Goal: Transaction & Acquisition: Purchase product/service

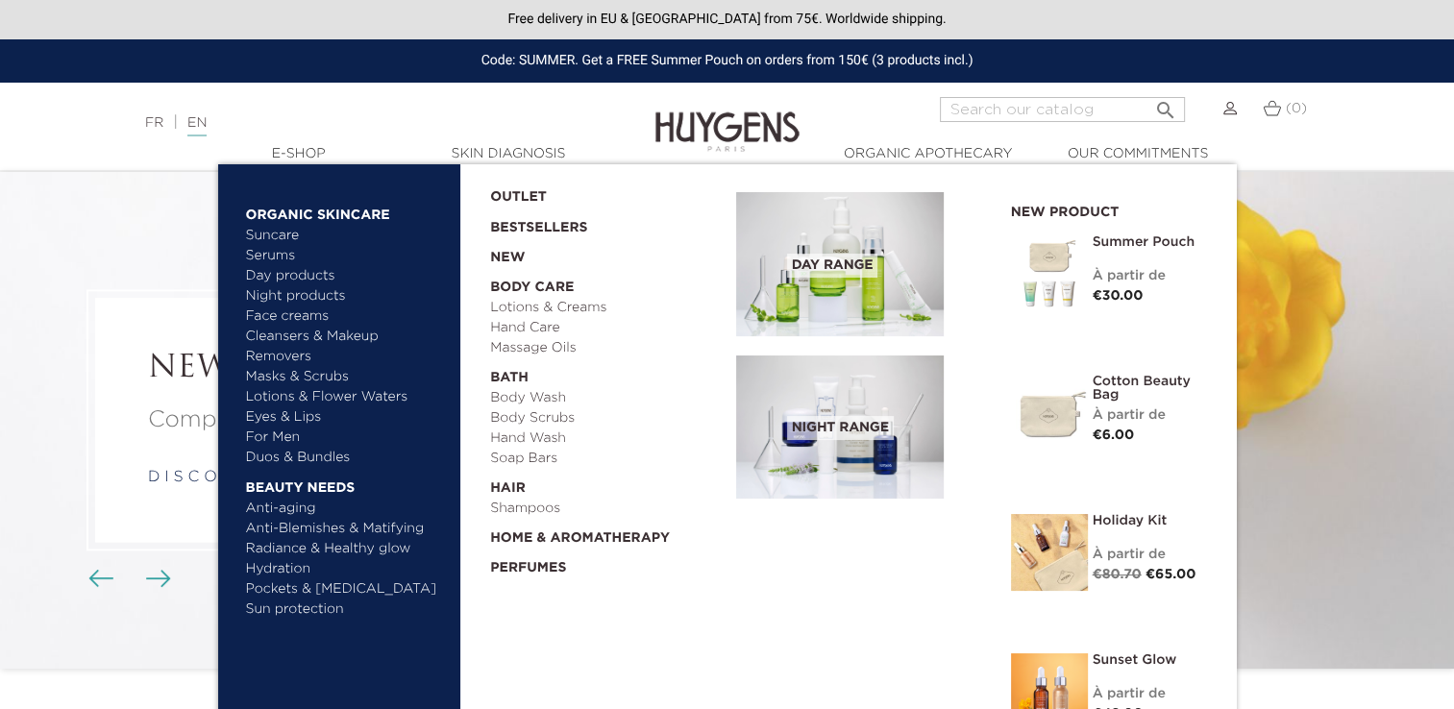
click at [310, 421] on link "Eyes & Lips" at bounding box center [346, 418] width 201 height 20
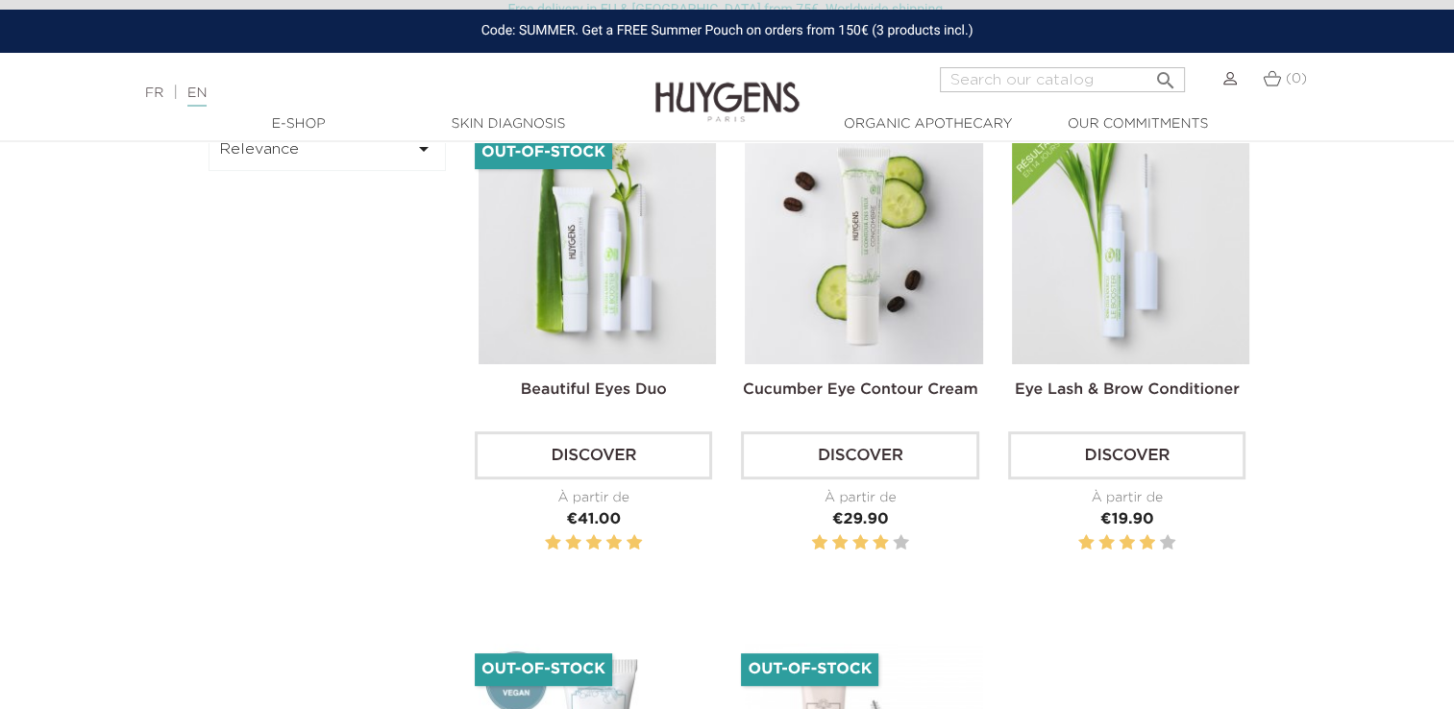
scroll to position [594, 0]
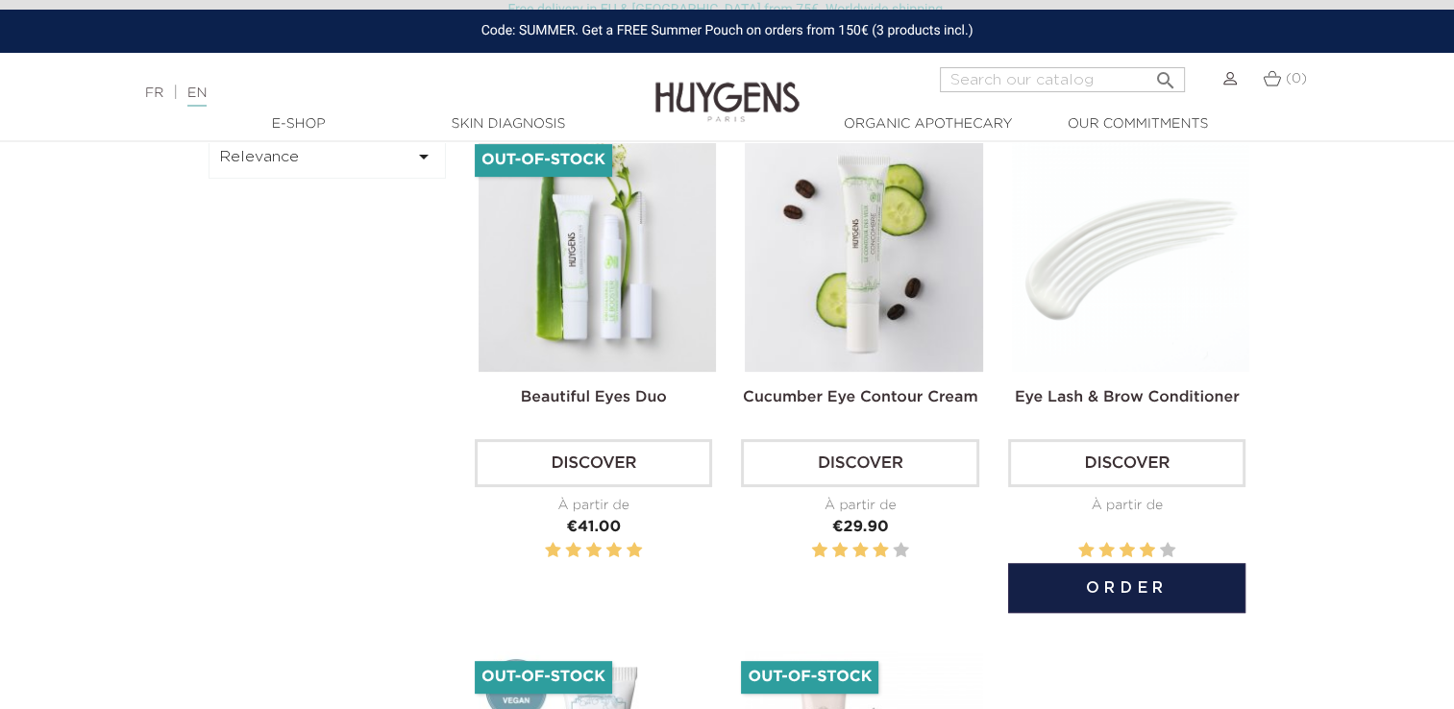
click at [1181, 254] on img at bounding box center [1130, 253] width 237 height 237
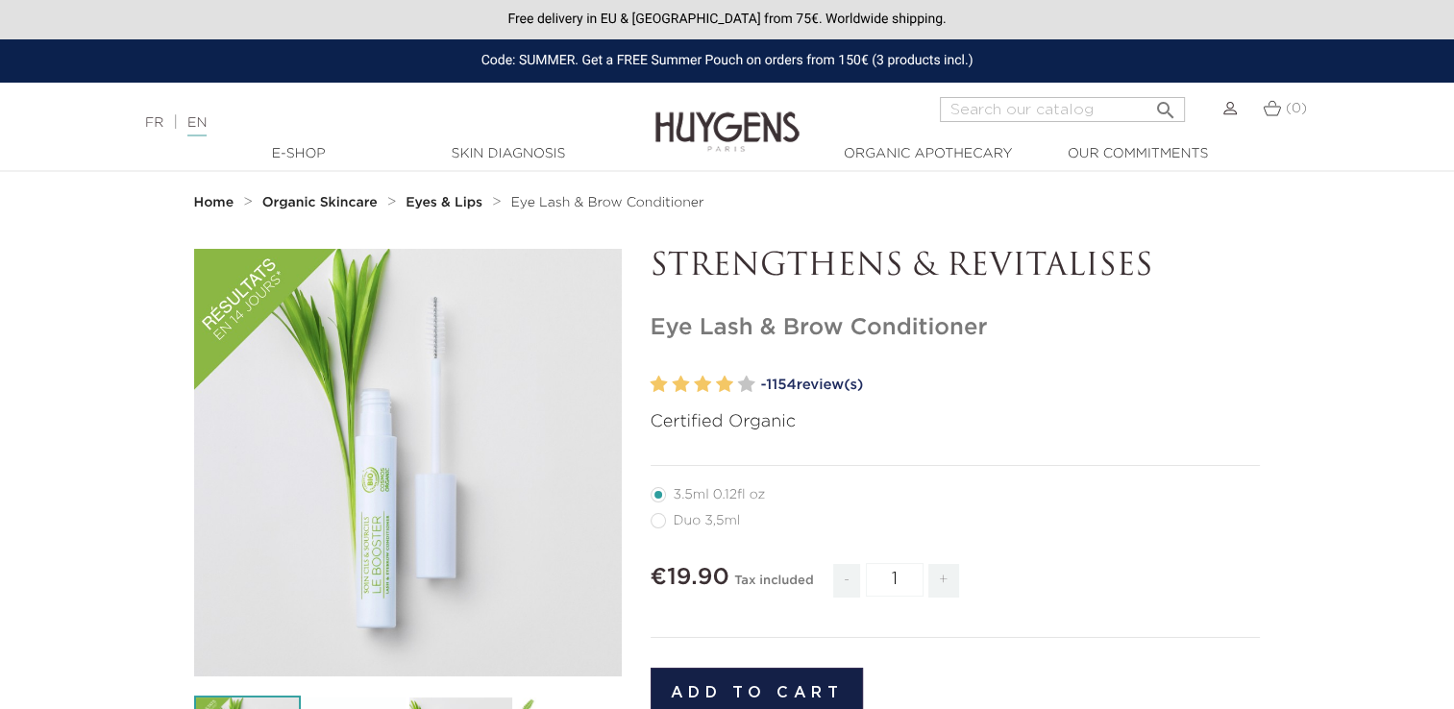
click at [796, 379] on span "1154" at bounding box center [781, 385] width 30 height 14
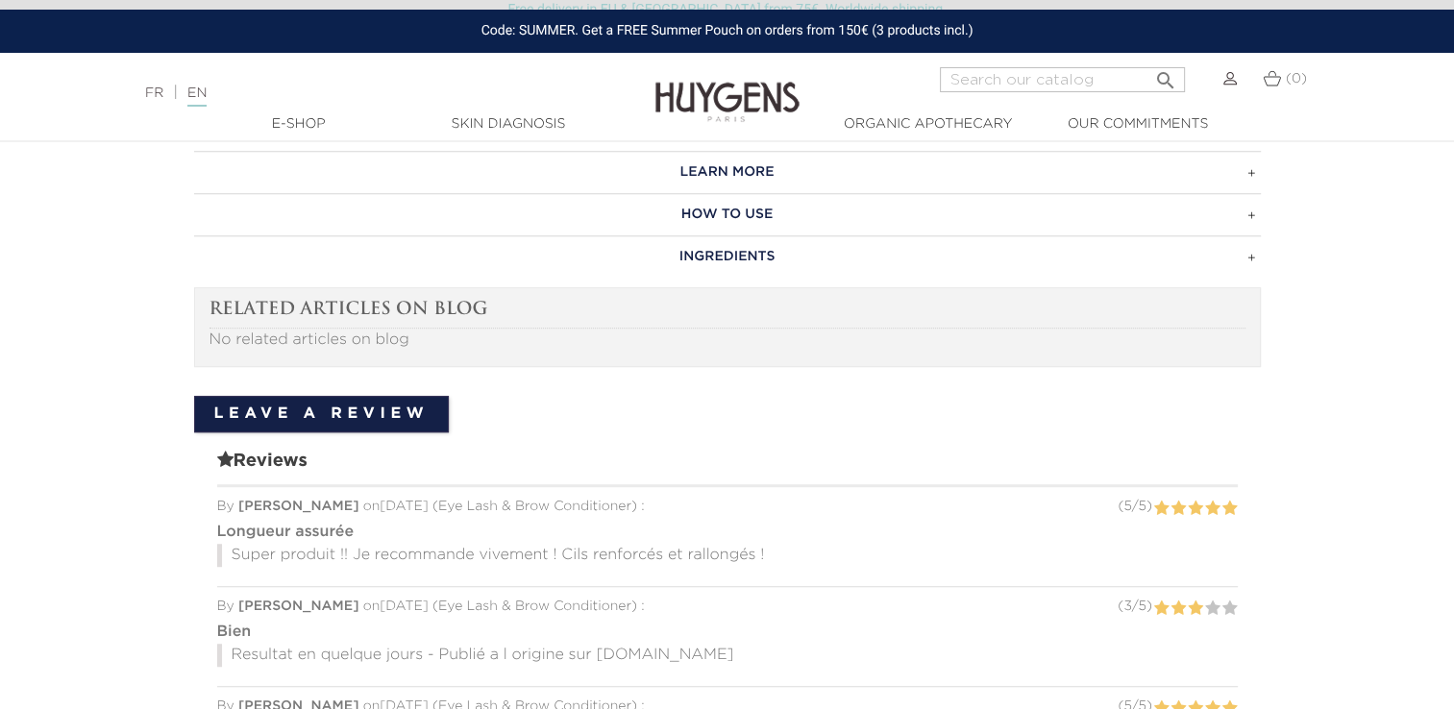
scroll to position [1125, 0]
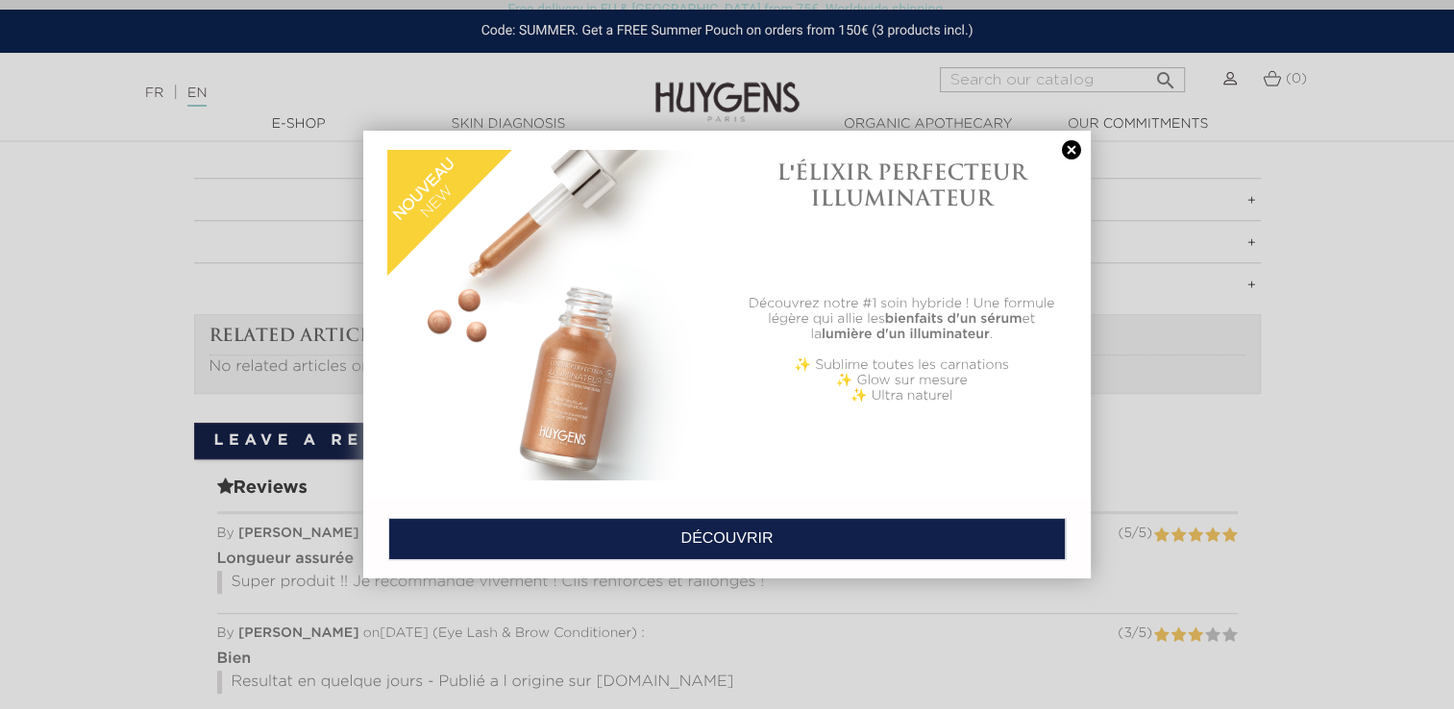
click at [1067, 150] on link at bounding box center [1071, 150] width 27 height 20
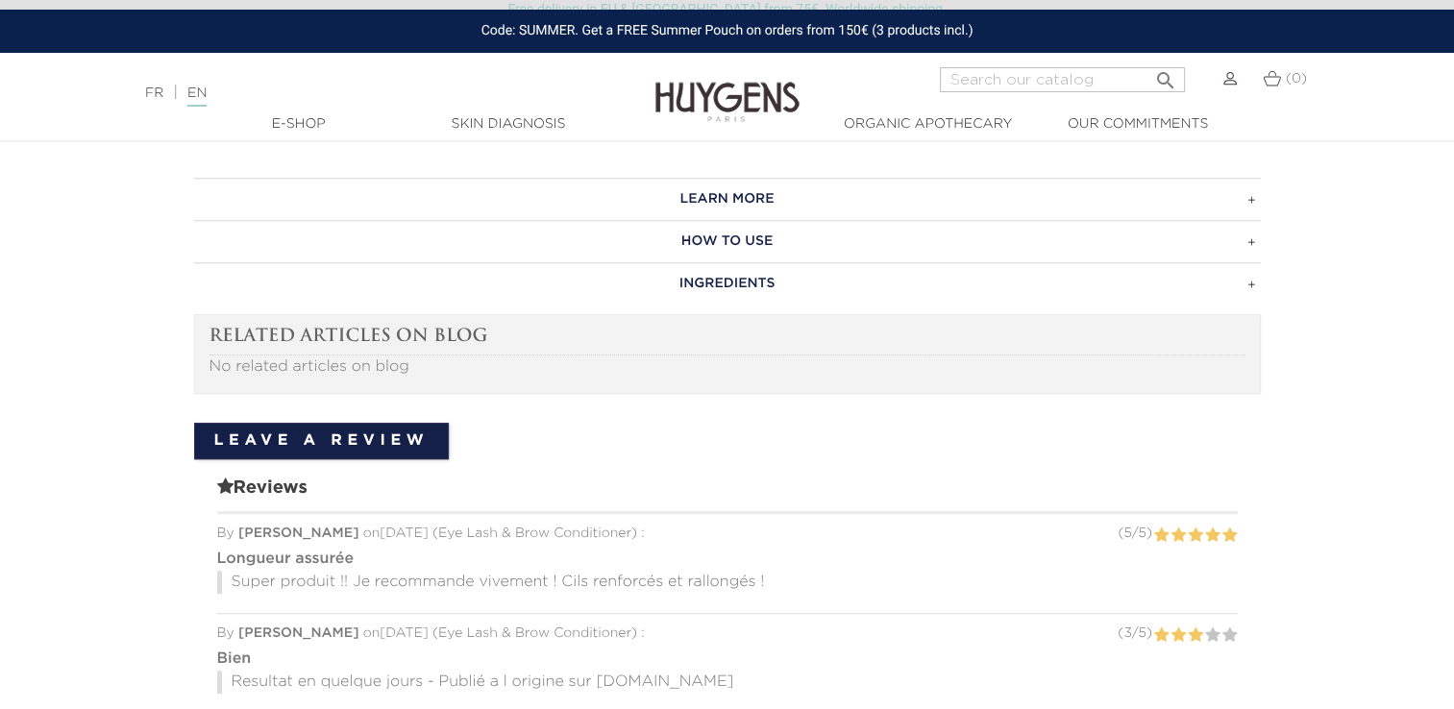
click at [746, 278] on h3 "INGREDIENTS" at bounding box center [727, 283] width 1067 height 42
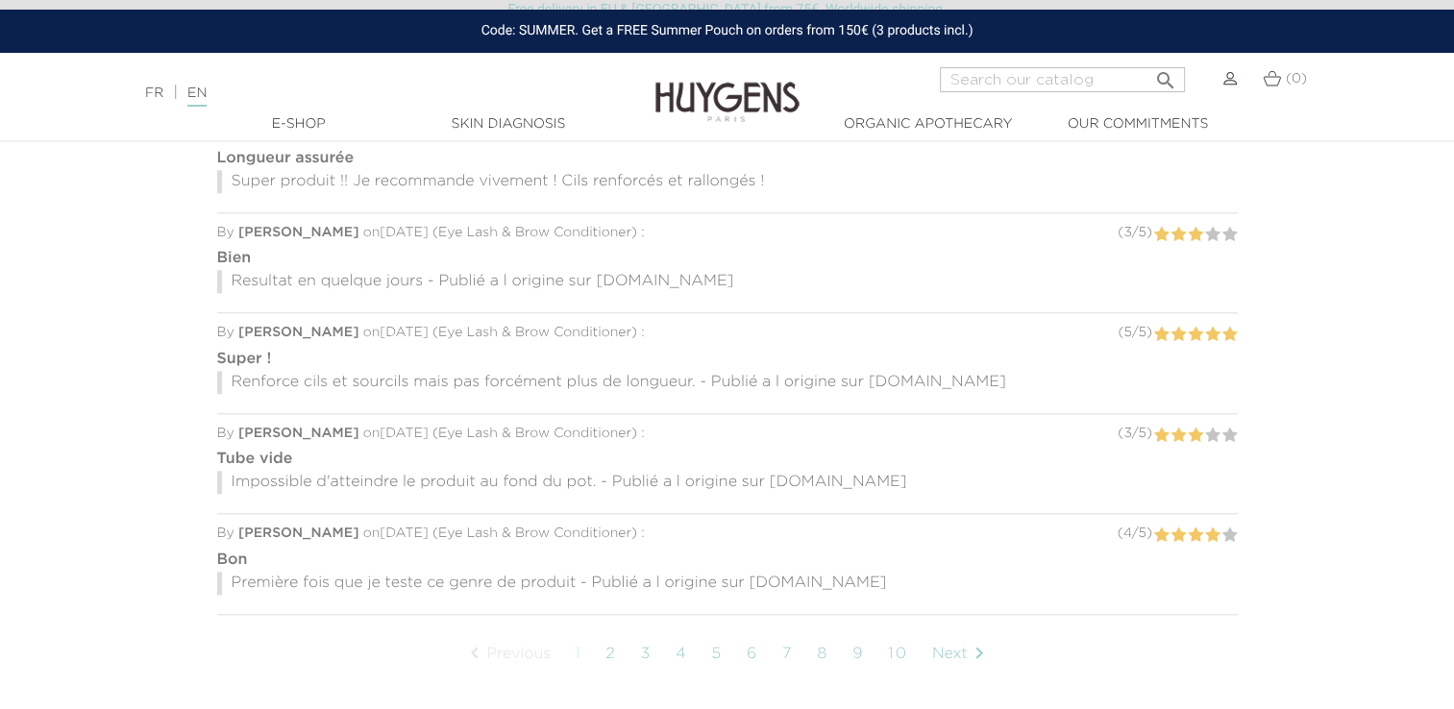
scroll to position [1813, 0]
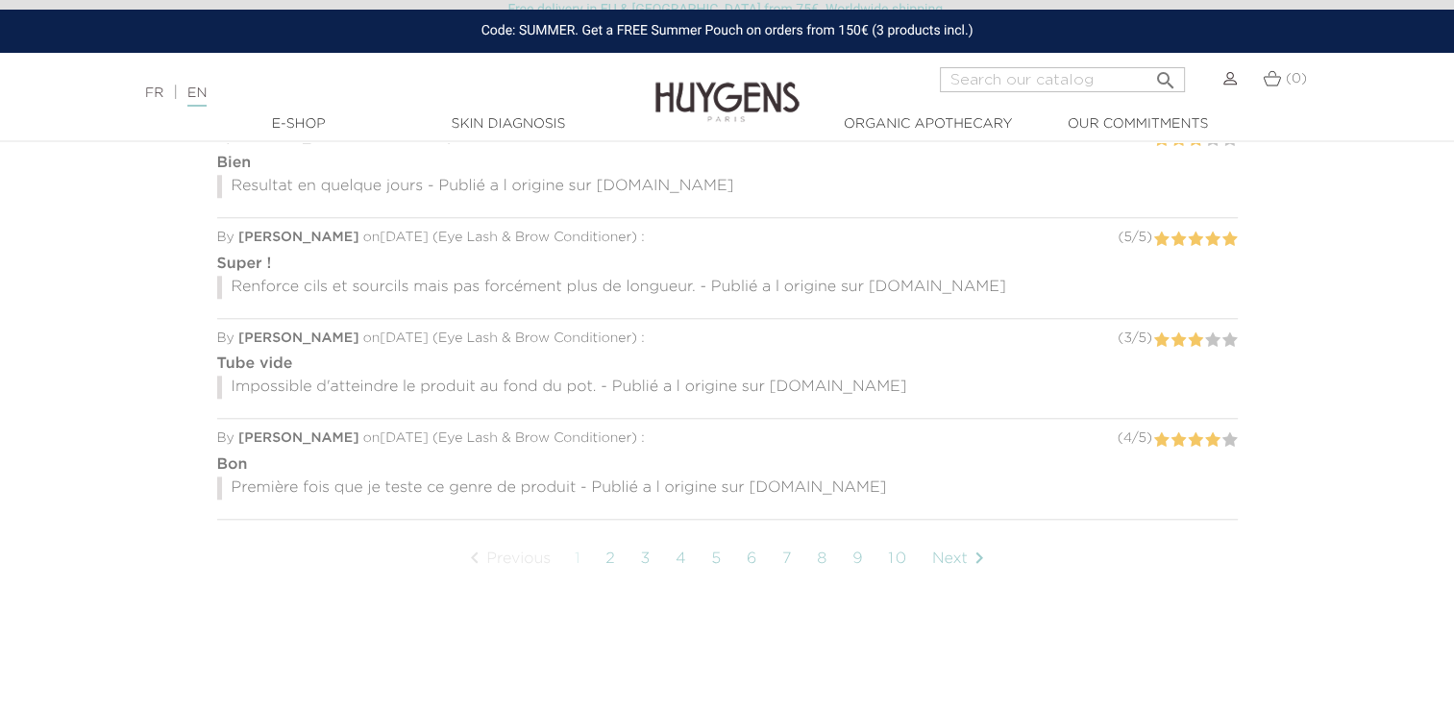
click at [611, 535] on link "2" at bounding box center [611, 559] width 30 height 48
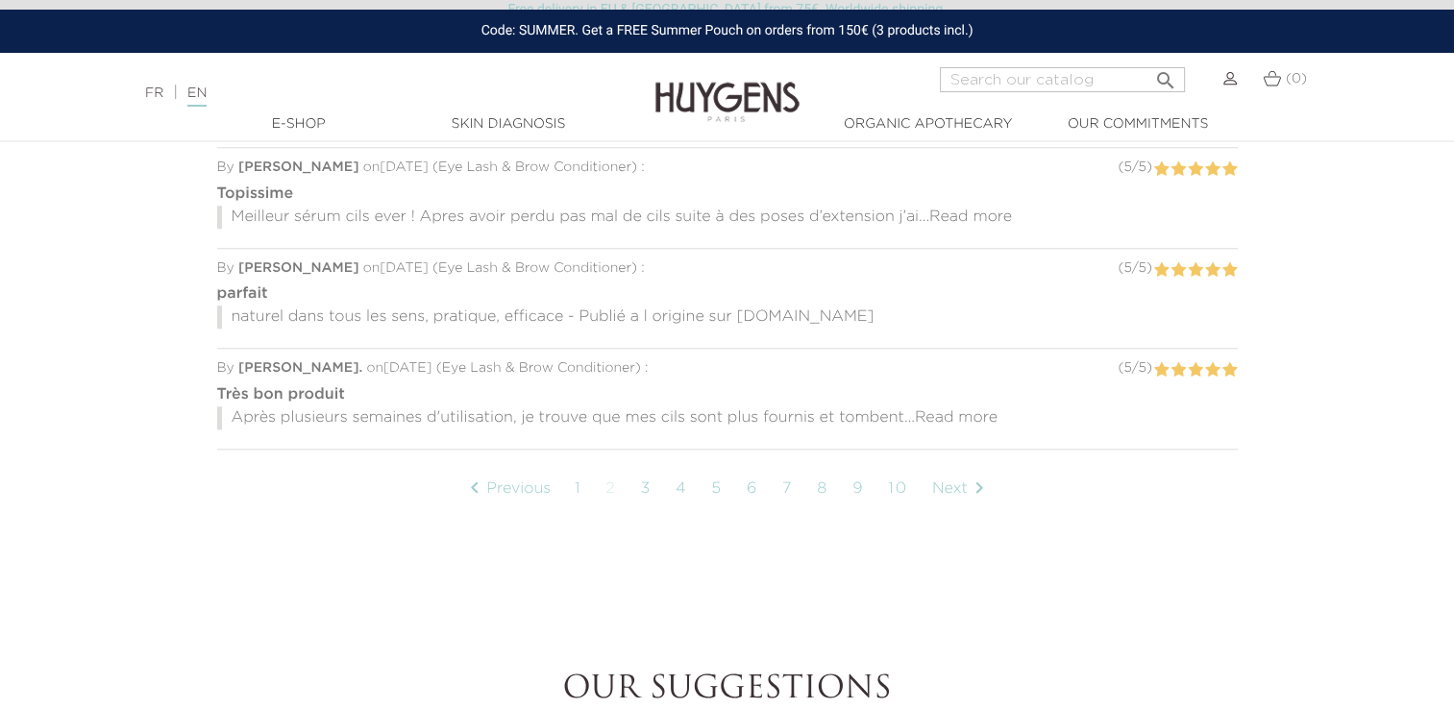
scroll to position [1758, 0]
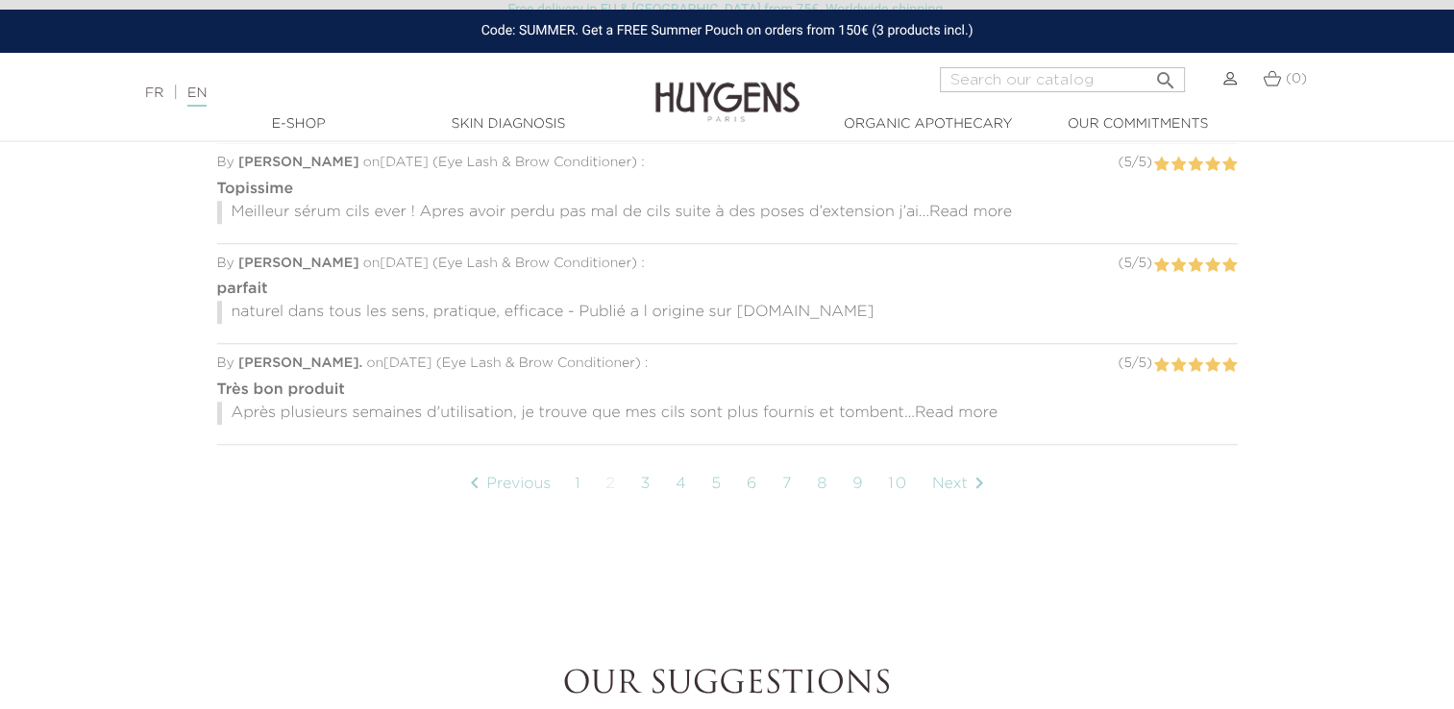
click at [642, 476] on link "3" at bounding box center [646, 484] width 31 height 48
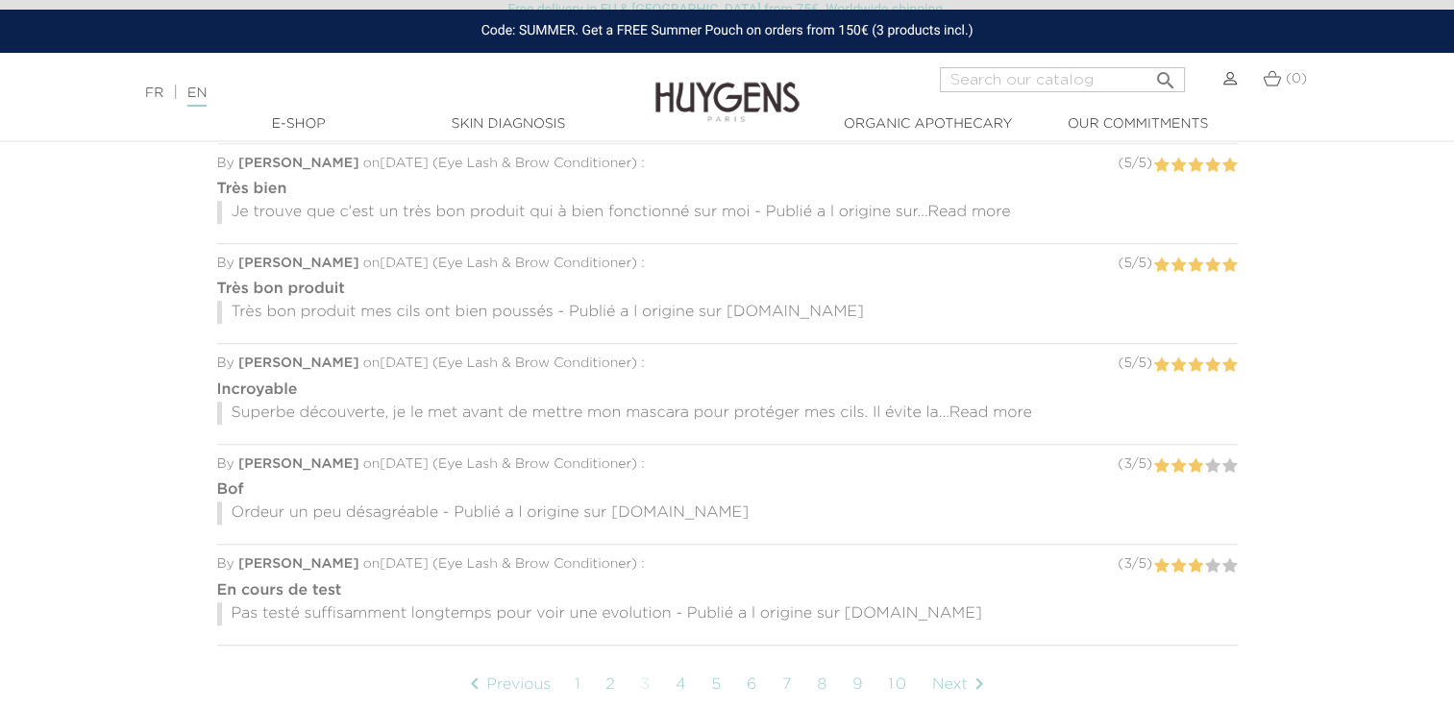
scroll to position [1568, 0]
